Goal: Transaction & Acquisition: Purchase product/service

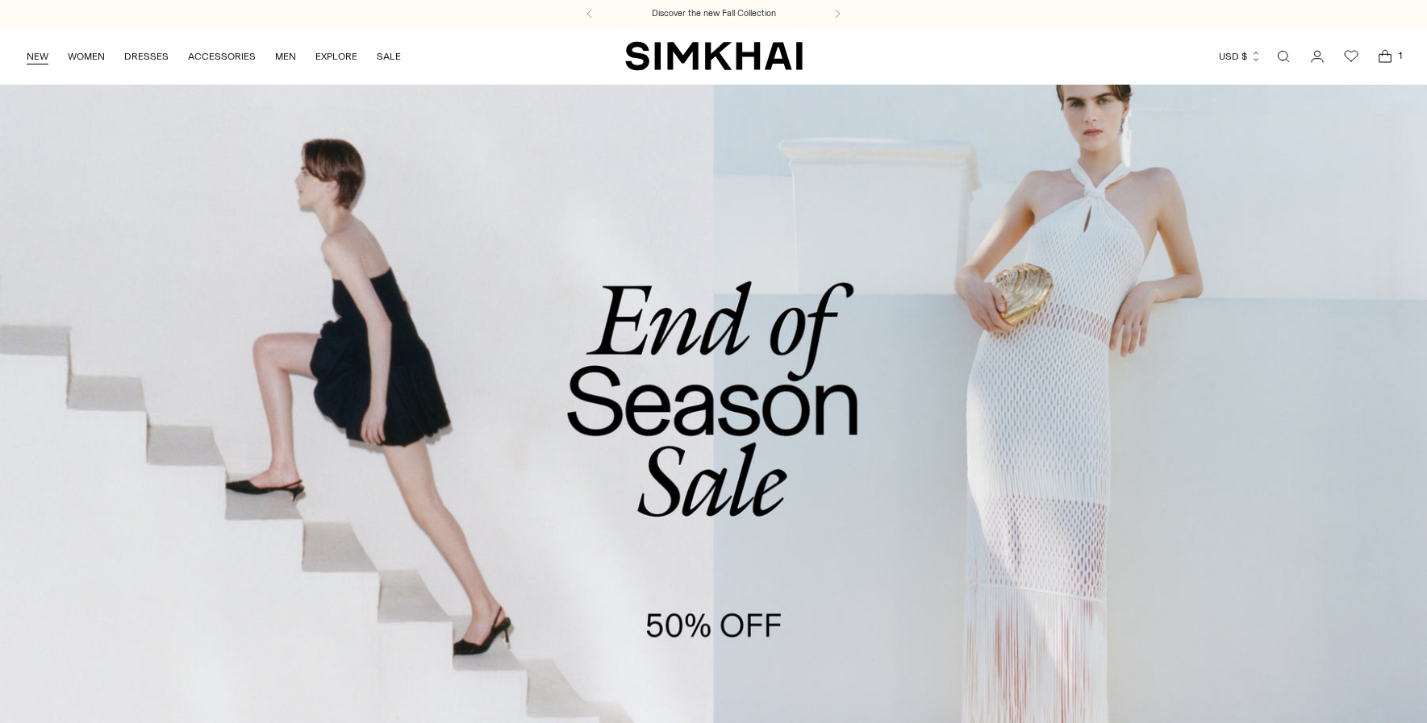
click at [34, 60] on link "NEW" at bounding box center [38, 56] width 22 height 35
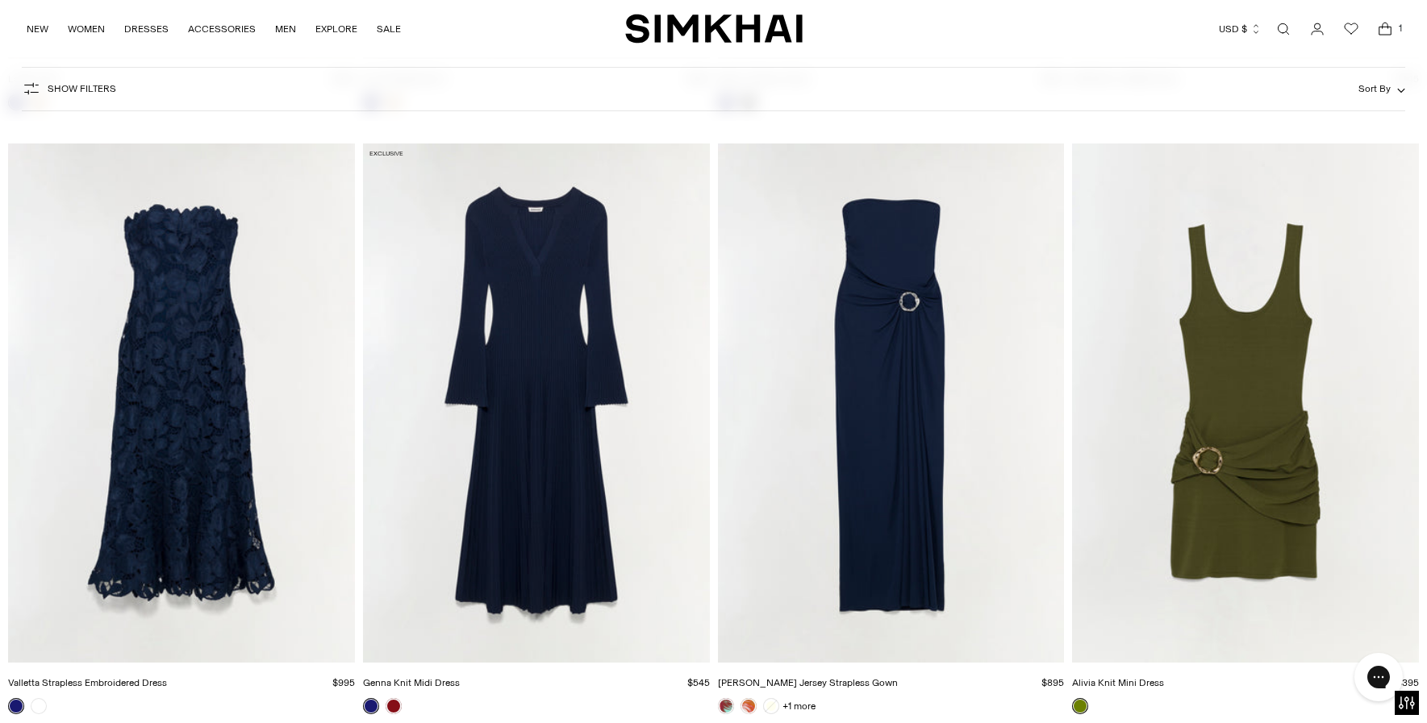
scroll to position [26053, 0]
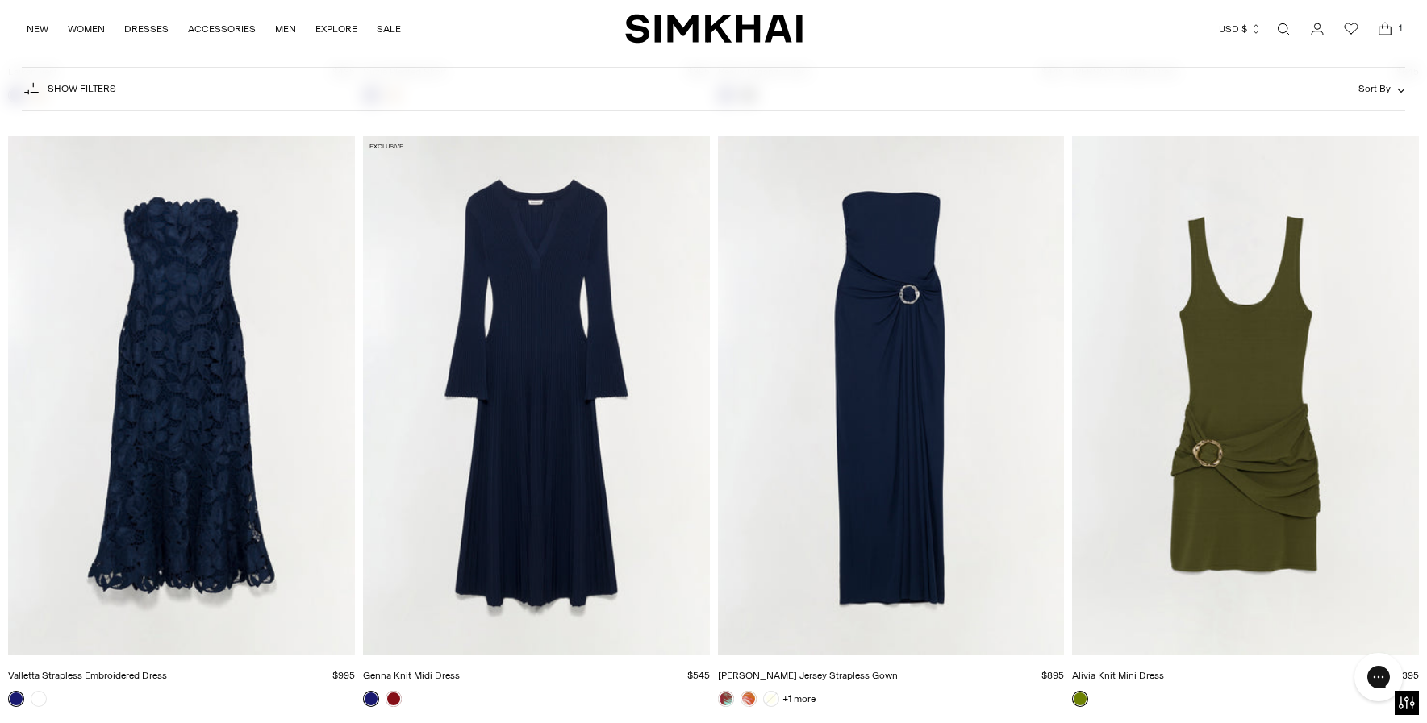
click at [0, 0] on img "Genna Knit Midi Dress" at bounding box center [0, 0] width 0 height 0
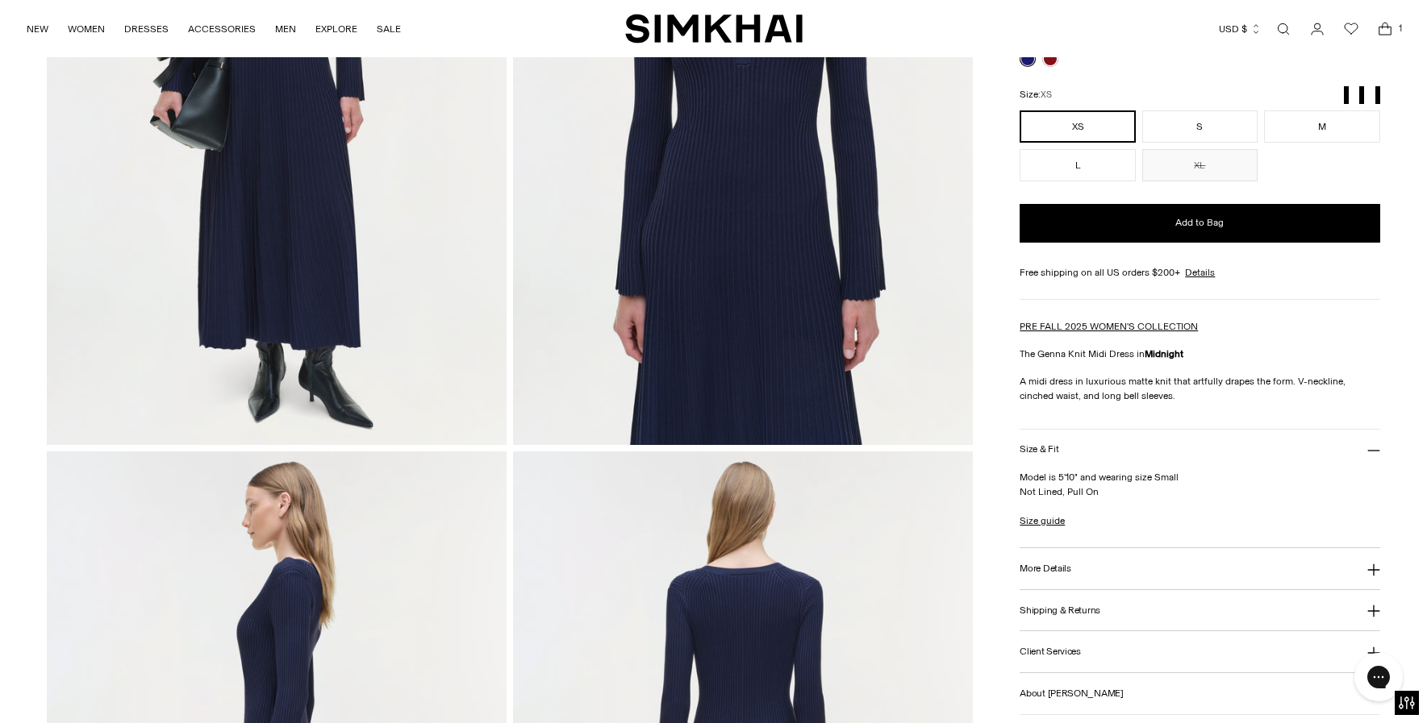
scroll to position [355, 0]
